Goal: Task Accomplishment & Management: Use online tool/utility

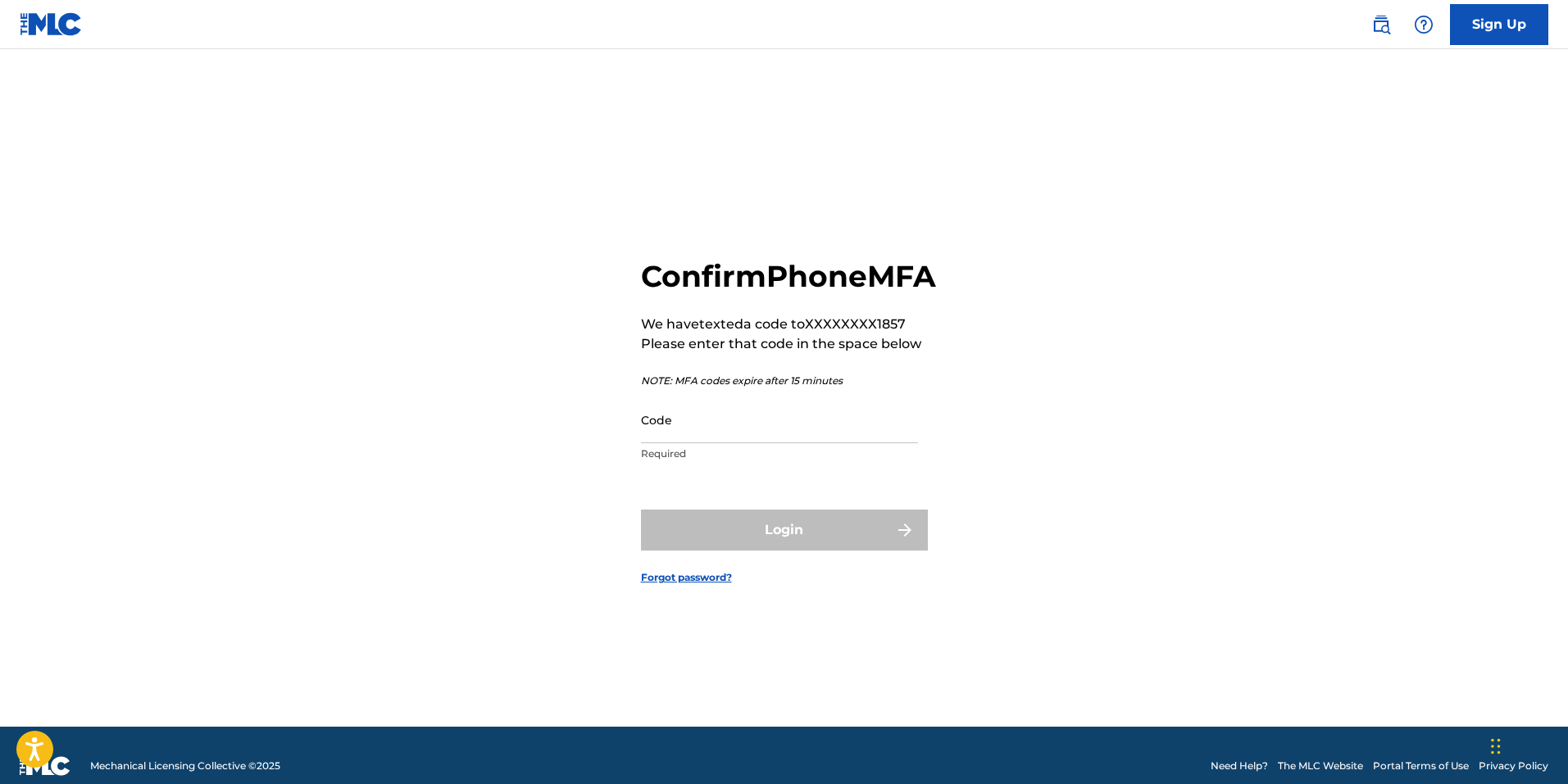
click at [813, 443] on input "Code" at bounding box center [779, 419] width 277 height 46
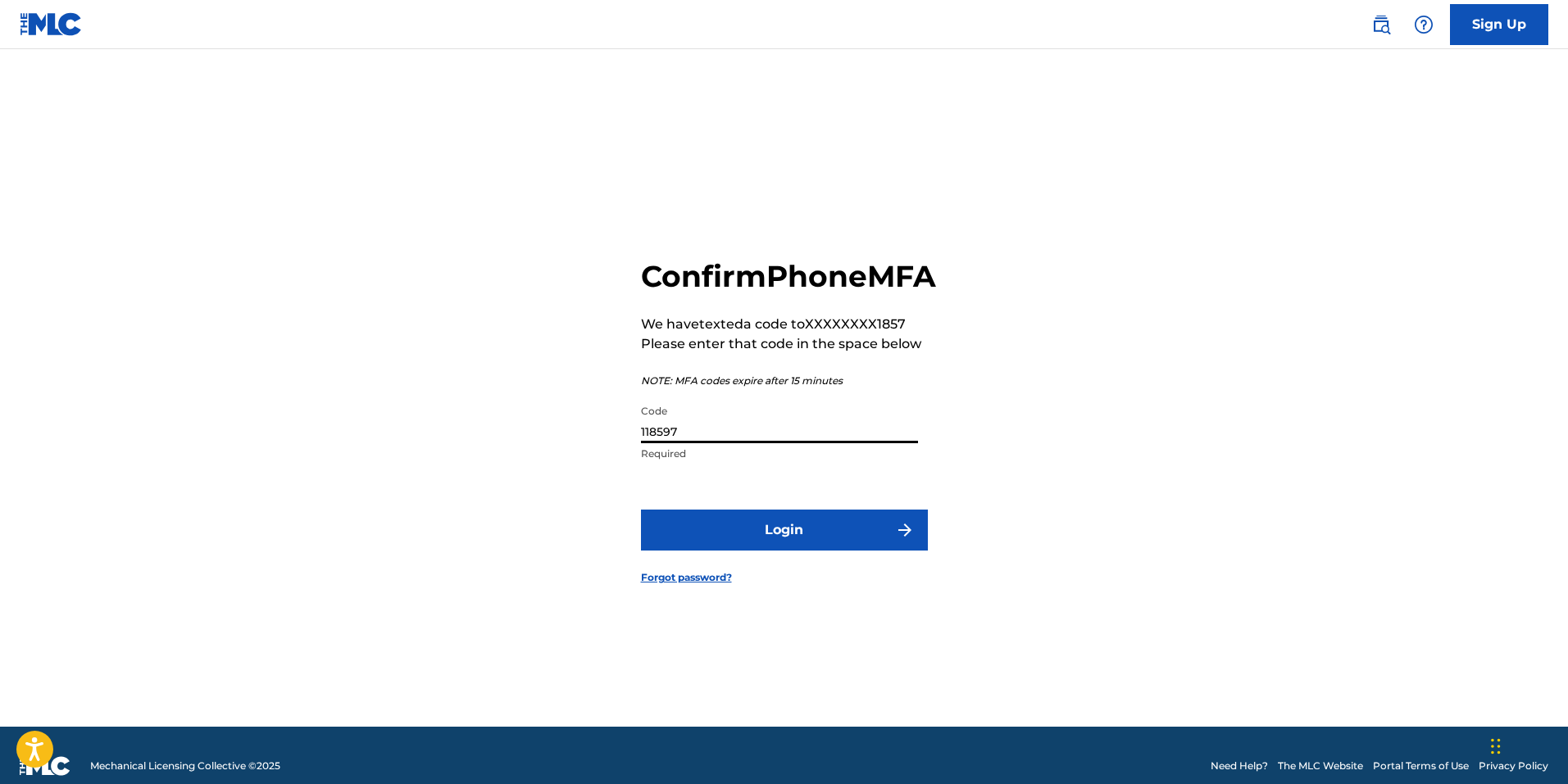
type input "118597"
click at [845, 546] on button "Login" at bounding box center [784, 530] width 286 height 41
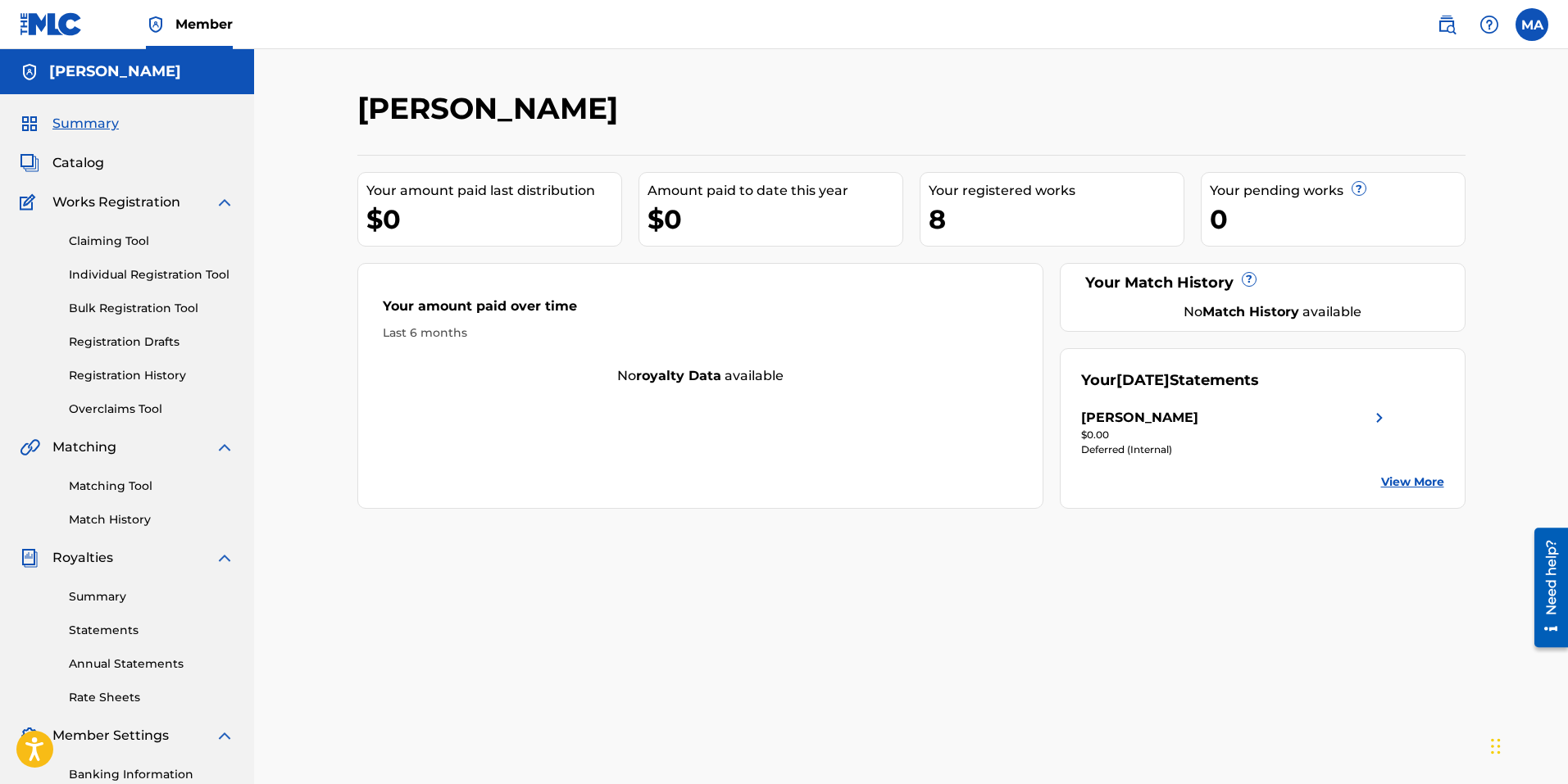
click at [122, 404] on link "Overclaims Tool" at bounding box center [152, 408] width 165 height 17
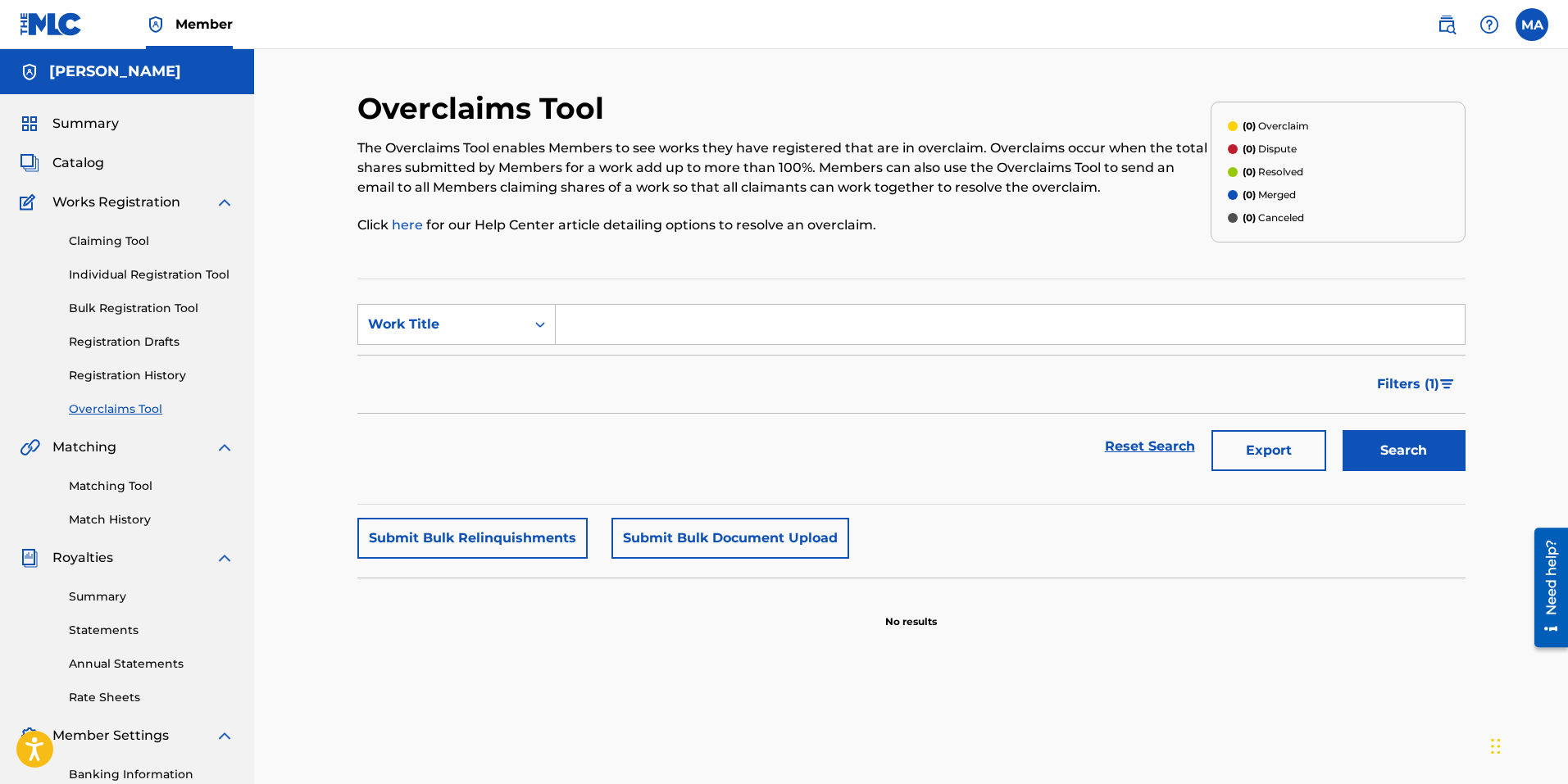
click at [591, 320] on input "Search Form" at bounding box center [1010, 325] width 909 height 39
click at [607, 331] on input "Search Form" at bounding box center [1010, 325] width 909 height 39
click at [1532, 23] on label at bounding box center [1532, 24] width 32 height 32
click at [1532, 25] on input "MA [PERSON_NAME] [PERSON_NAME][EMAIL_ADDRESS][DOMAIN_NAME] Notification Prefere…" at bounding box center [1532, 25] width 0 height 0
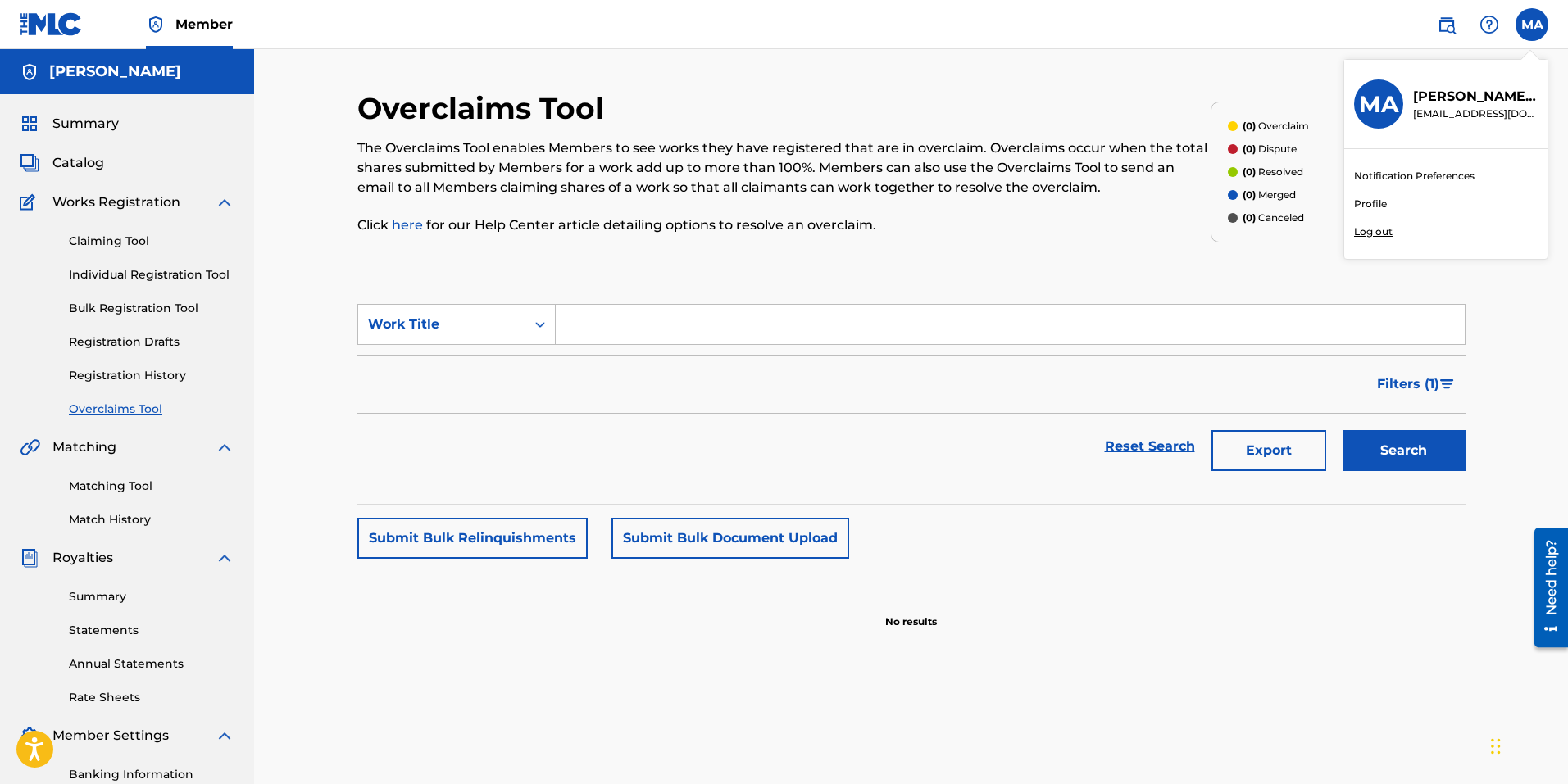
click at [1376, 235] on p "Log out" at bounding box center [1373, 231] width 38 height 15
click at [1532, 25] on input "MA [PERSON_NAME] [PERSON_NAME][EMAIL_ADDRESS][DOMAIN_NAME] Notification Prefere…" at bounding box center [1532, 25] width 0 height 0
